Goal: Leave review/rating

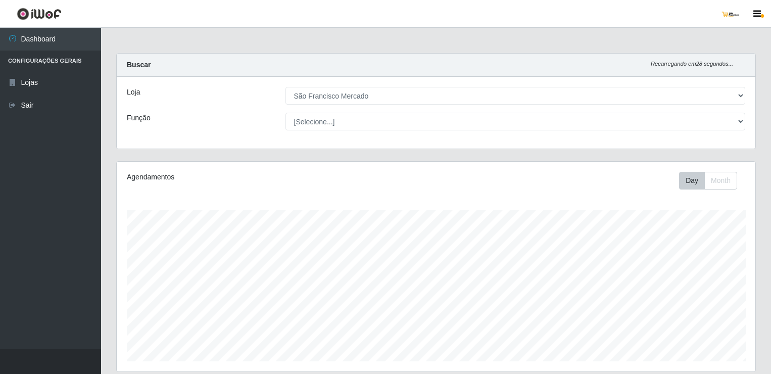
select select "168"
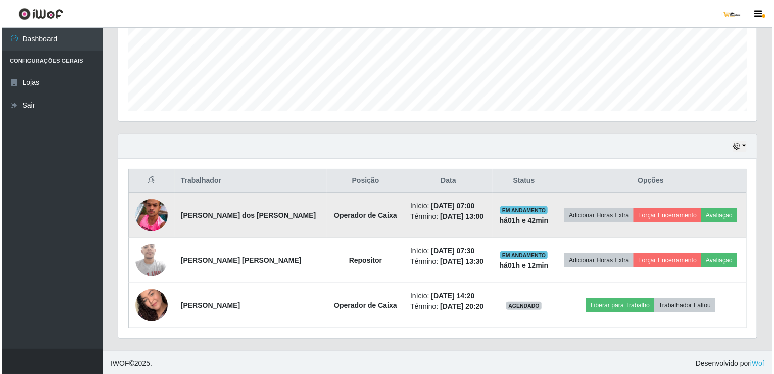
scroll to position [210, 639]
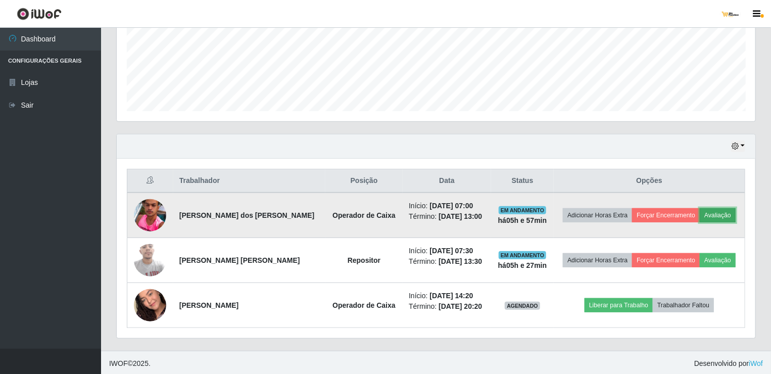
click at [722, 213] on button "Avaliação" at bounding box center [718, 215] width 36 height 14
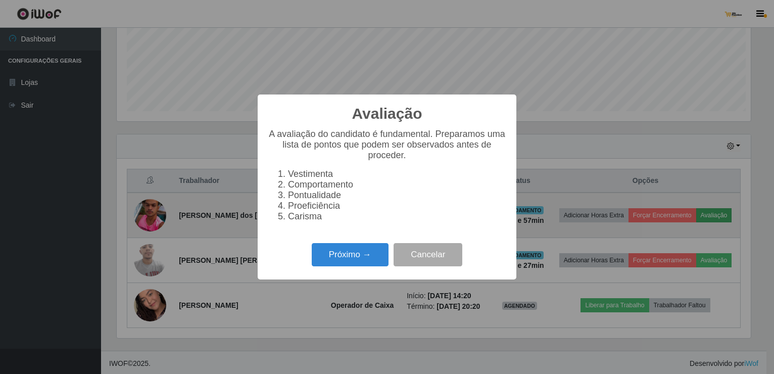
scroll to position [210, 635]
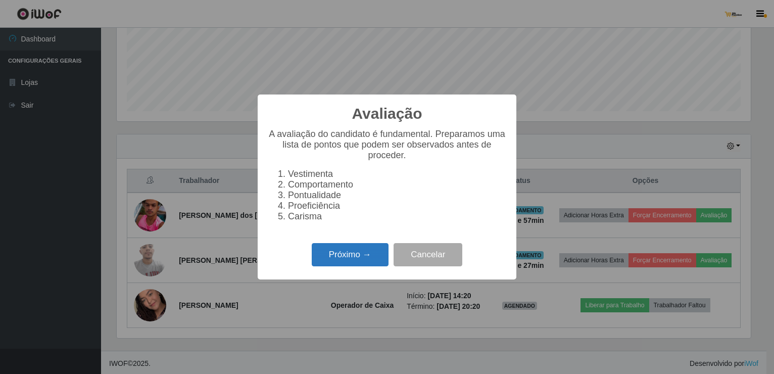
click at [350, 258] on button "Próximo →" at bounding box center [350, 255] width 77 height 24
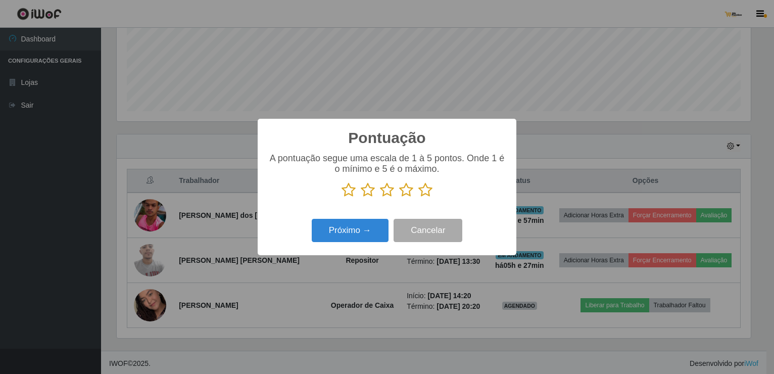
scroll to position [505176, 504751]
click at [427, 189] on icon at bounding box center [425, 189] width 14 height 15
click at [418, 198] on input "radio" at bounding box center [418, 198] width 0 height 0
click at [364, 231] on button "Próximo →" at bounding box center [350, 231] width 77 height 24
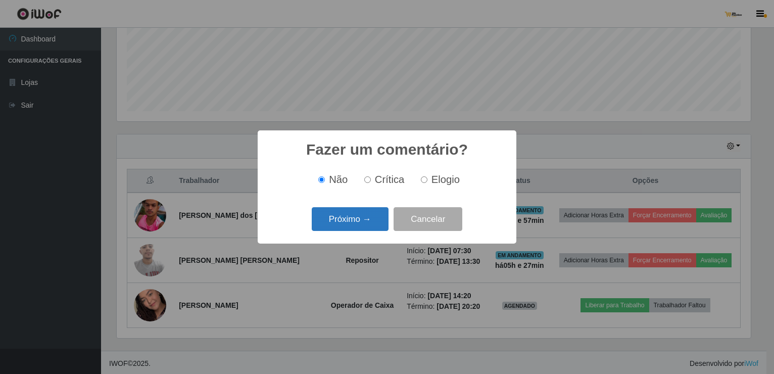
click at [360, 224] on button "Próximo →" at bounding box center [350, 219] width 77 height 24
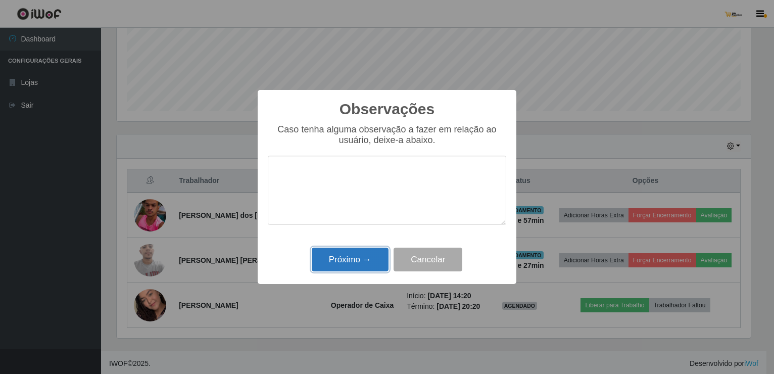
click at [364, 254] on button "Próximo →" at bounding box center [350, 260] width 77 height 24
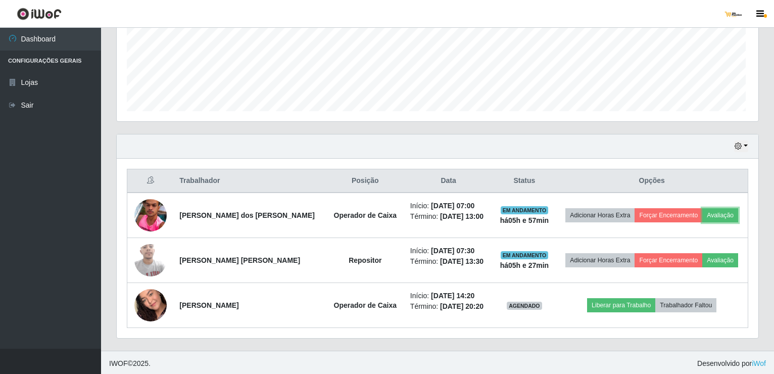
scroll to position [210, 639]
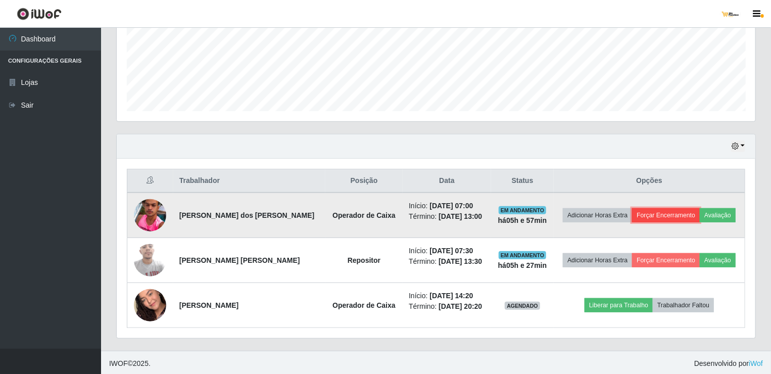
click at [654, 213] on button "Forçar Encerramento" at bounding box center [666, 215] width 68 height 14
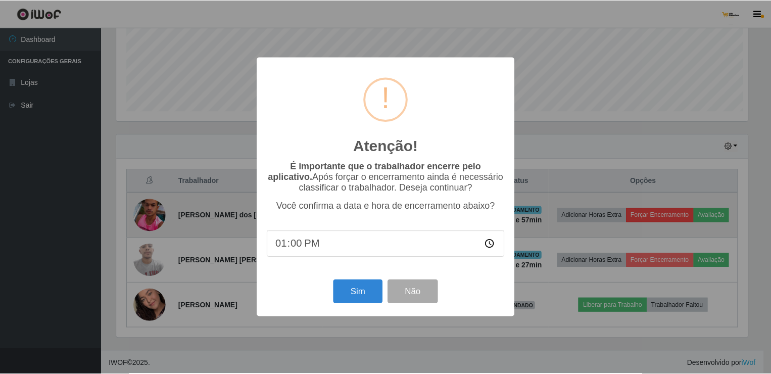
scroll to position [210, 635]
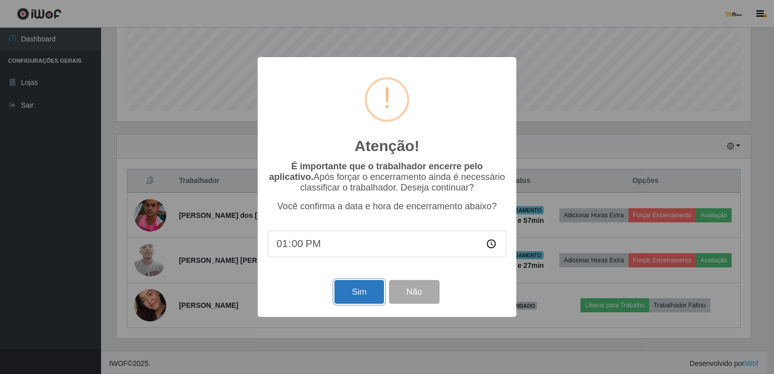
click at [350, 293] on button "Sim" at bounding box center [359, 292] width 49 height 24
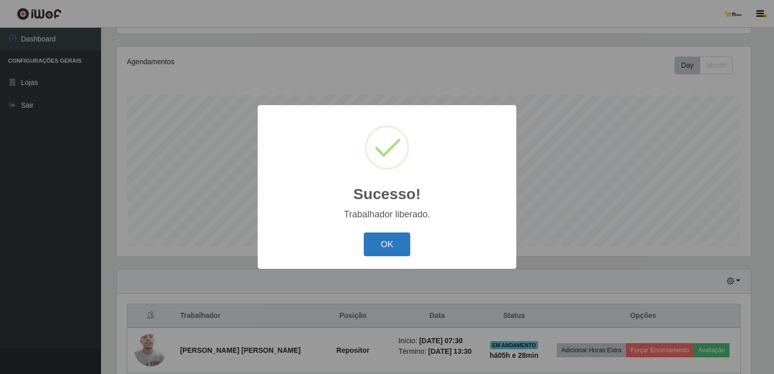
click at [376, 247] on button "OK" at bounding box center [387, 244] width 47 height 24
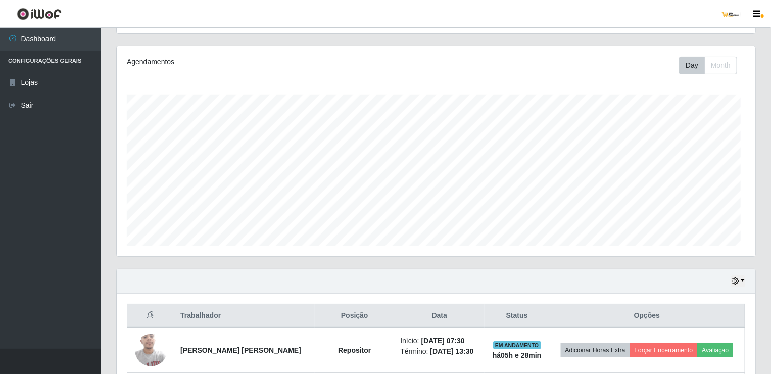
scroll to position [210, 639]
